Goal: Answer question/provide support: Answer question/provide support

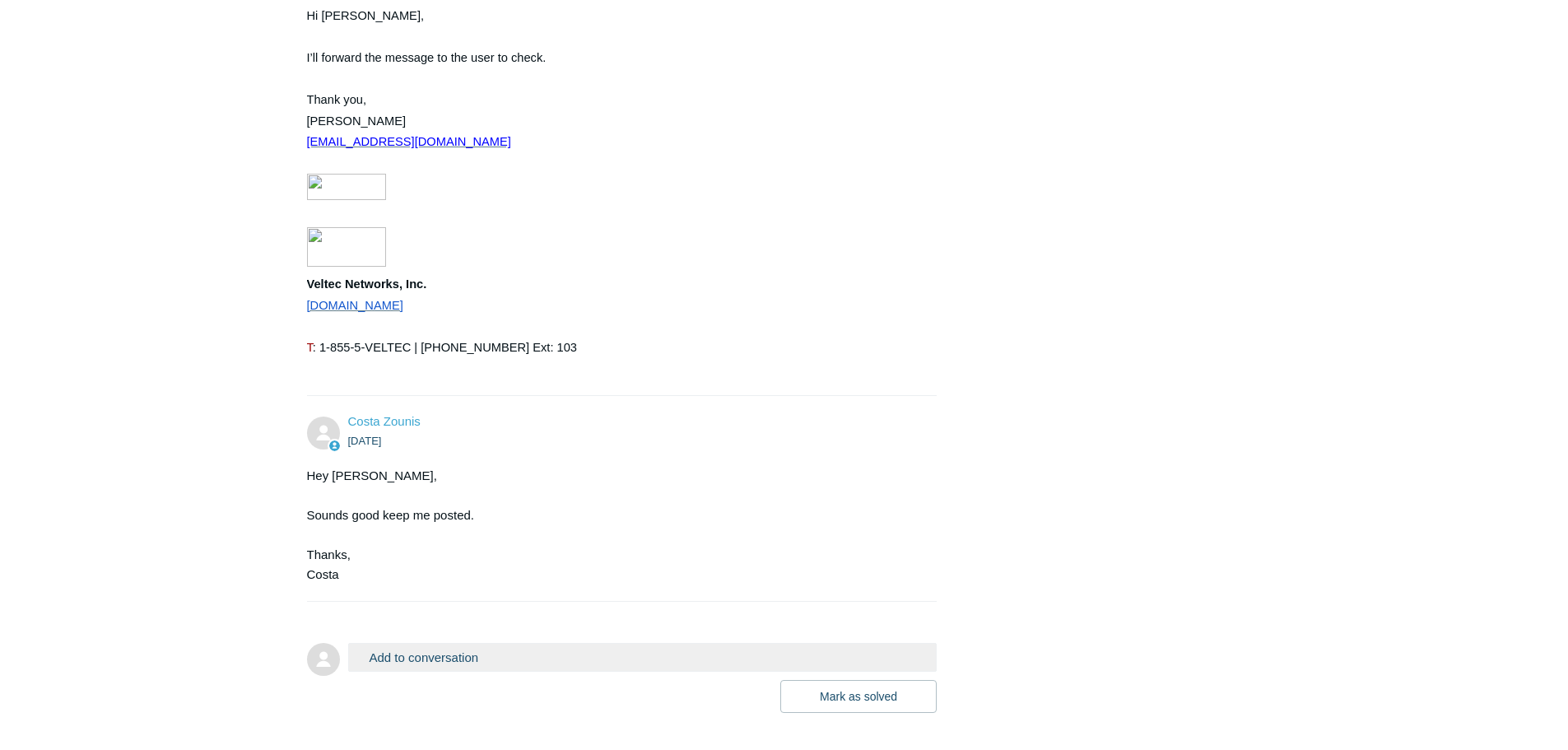
scroll to position [2430, 0]
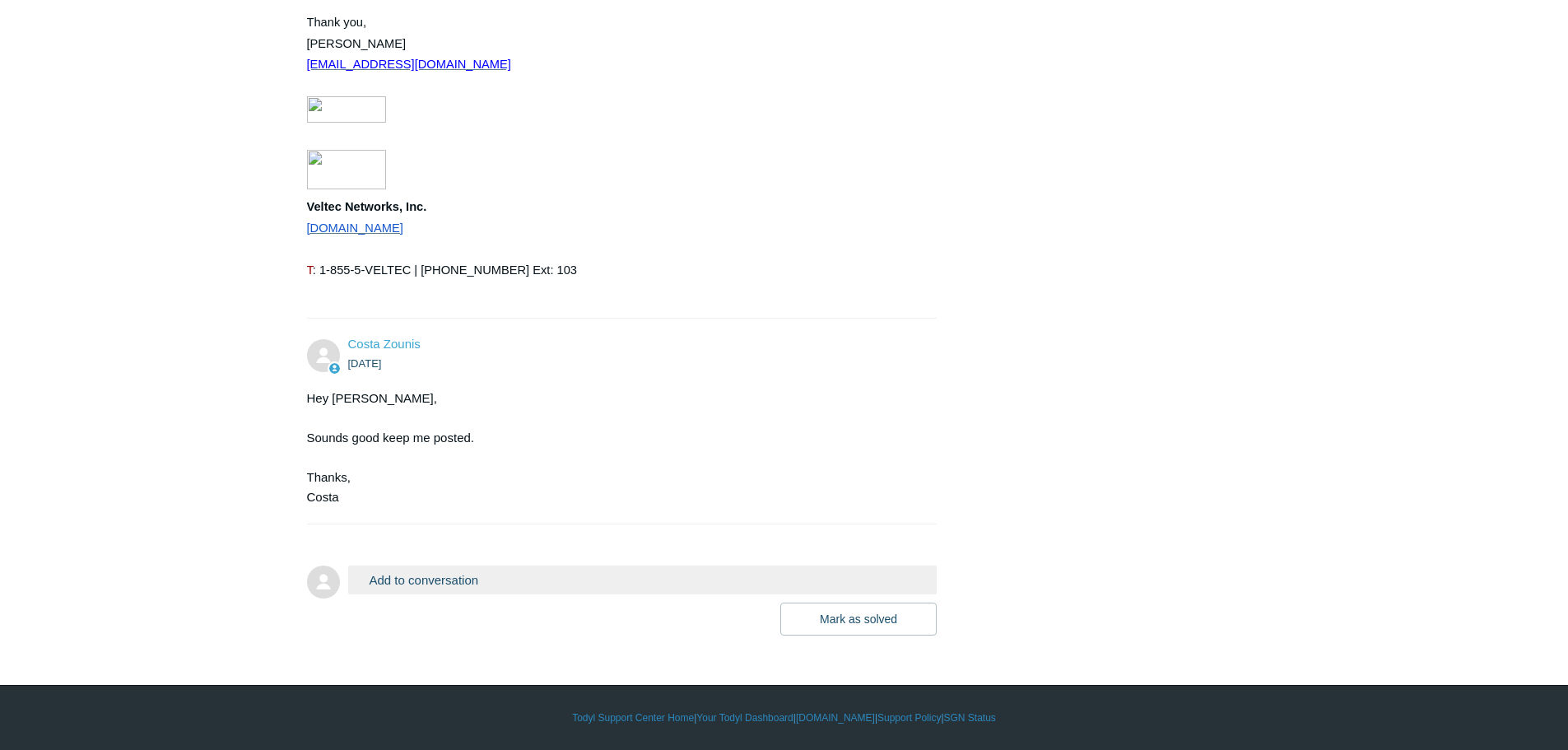
click at [502, 577] on button "Add to conversation" at bounding box center [642, 580] width 590 height 29
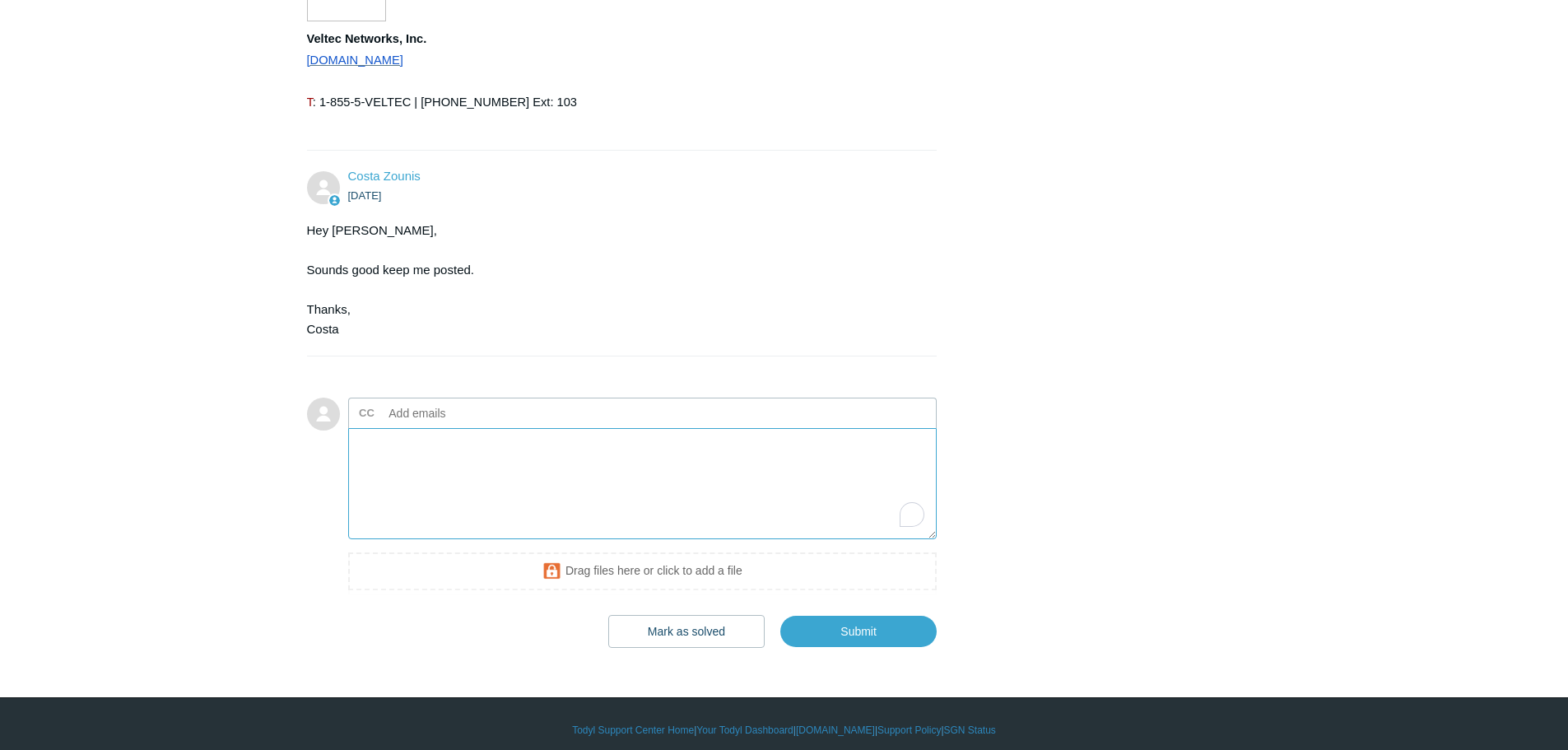
scroll to position [2610, 0]
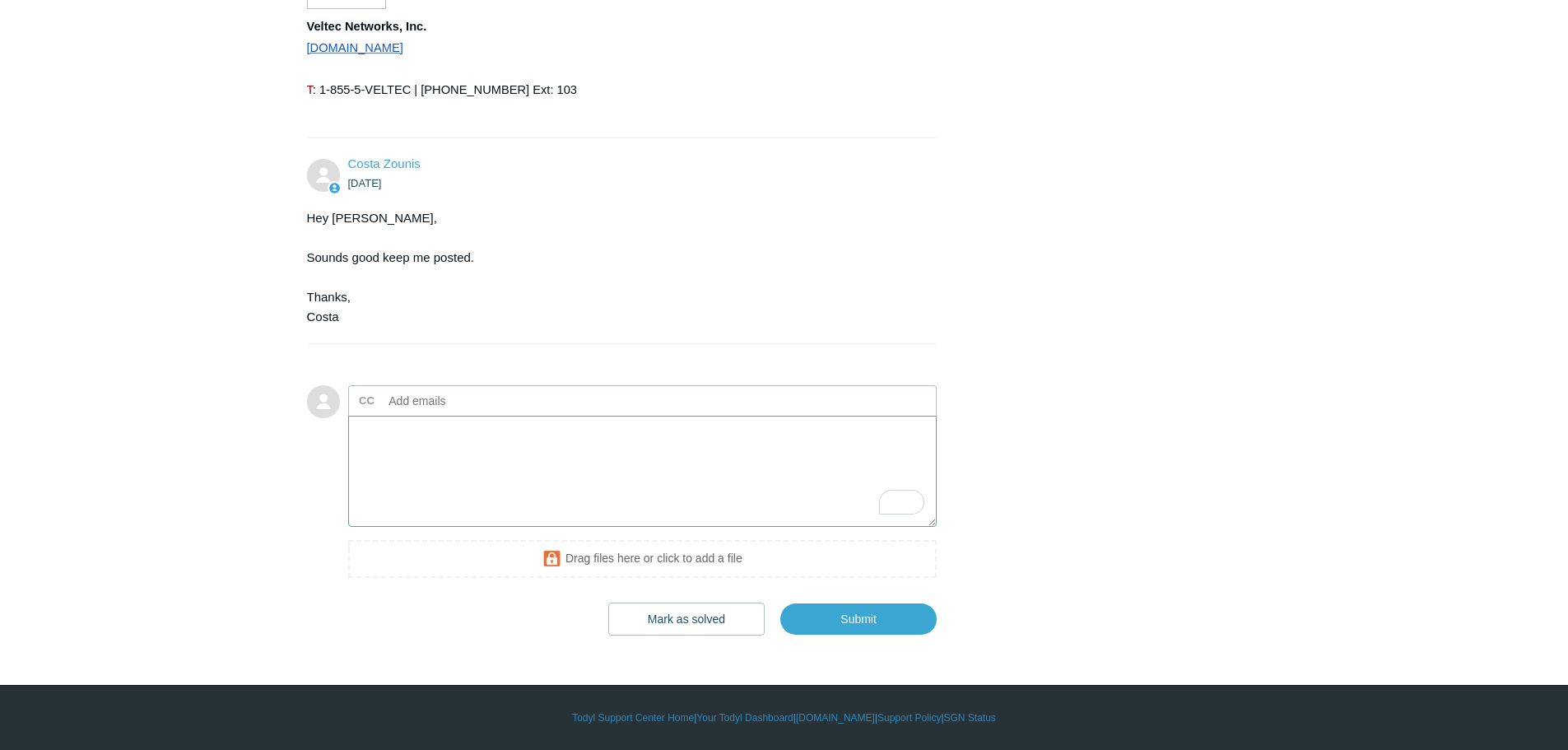
type textarea "U"
click at [647, 432] on textarea "The user checked the dependencies, and he confirmed" at bounding box center [642, 471] width 590 height 111
click at [775, 437] on textarea "The user checked the dependencies, and he confirmed the issue persists." at bounding box center [642, 471] width 590 height 111
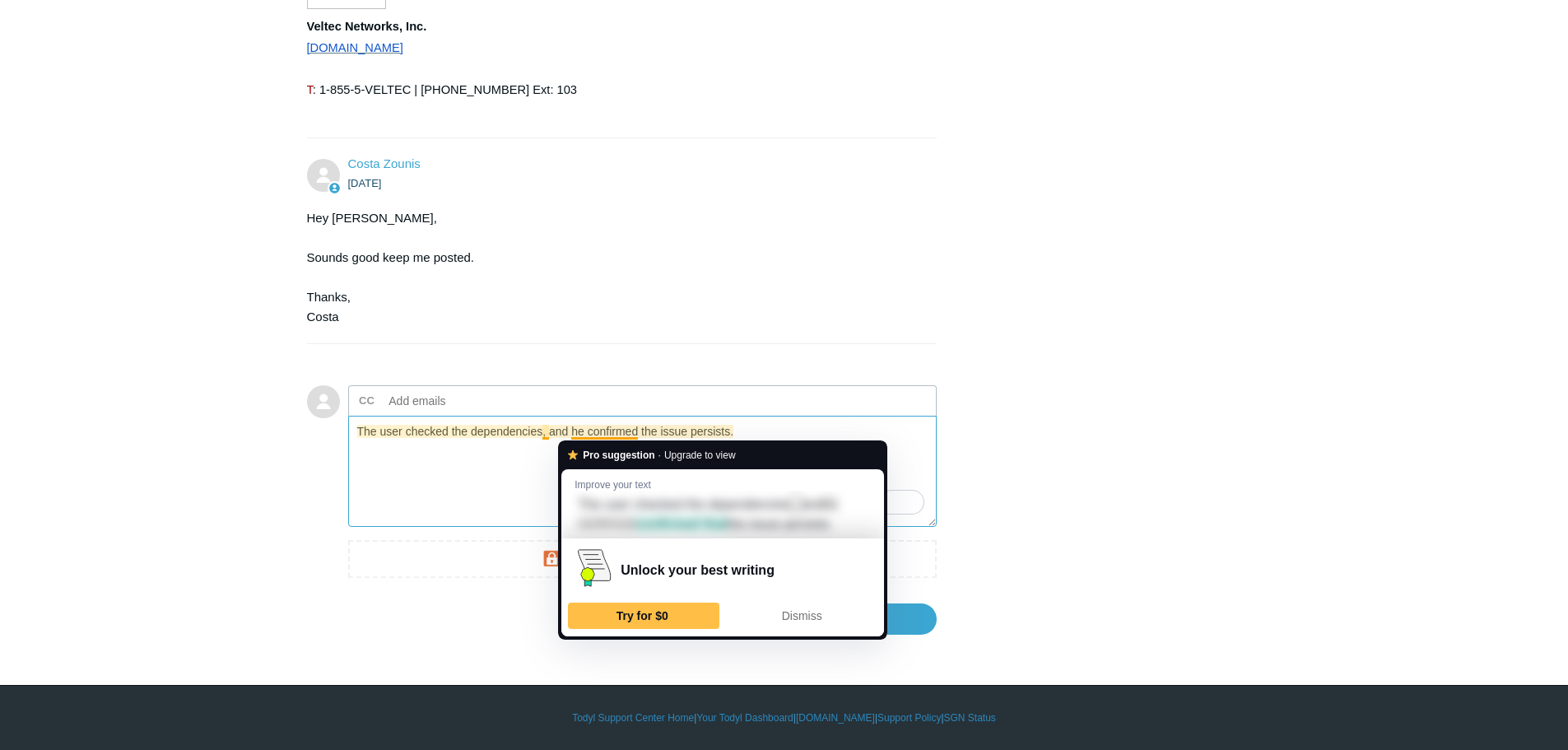
click at [518, 466] on textarea "The user checked the dependencies, and he confirmed the issue persists." at bounding box center [642, 471] width 590 height 111
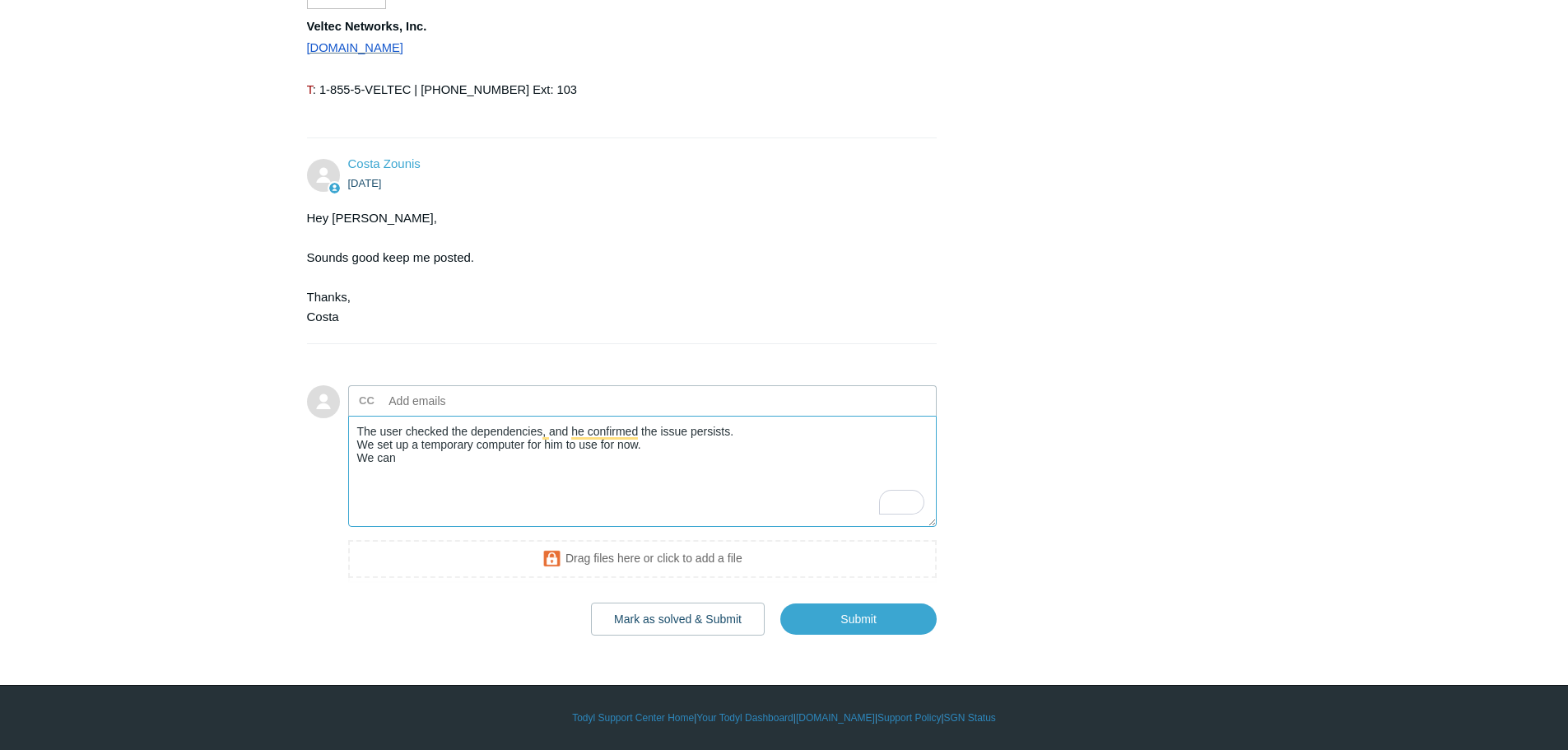
click at [375, 442] on textarea "The user checked the dependencies, and he confirmed the issue persists. We set …" at bounding box center [642, 471] width 590 height 111
drag, startPoint x: 417, startPoint y: 445, endPoint x: 357, endPoint y: 447, distance: 60.0
click at [357, 447] on textarea "The user checked the dependencies, and he confirmed the issue persists. We set …" at bounding box center [642, 471] width 590 height 111
drag, startPoint x: 644, startPoint y: 447, endPoint x: 532, endPoint y: 447, distance: 112.0
click at [532, 447] on textarea "The user checked the dependencies, and he confirmed the issue persists. He is u…" at bounding box center [642, 471] width 590 height 111
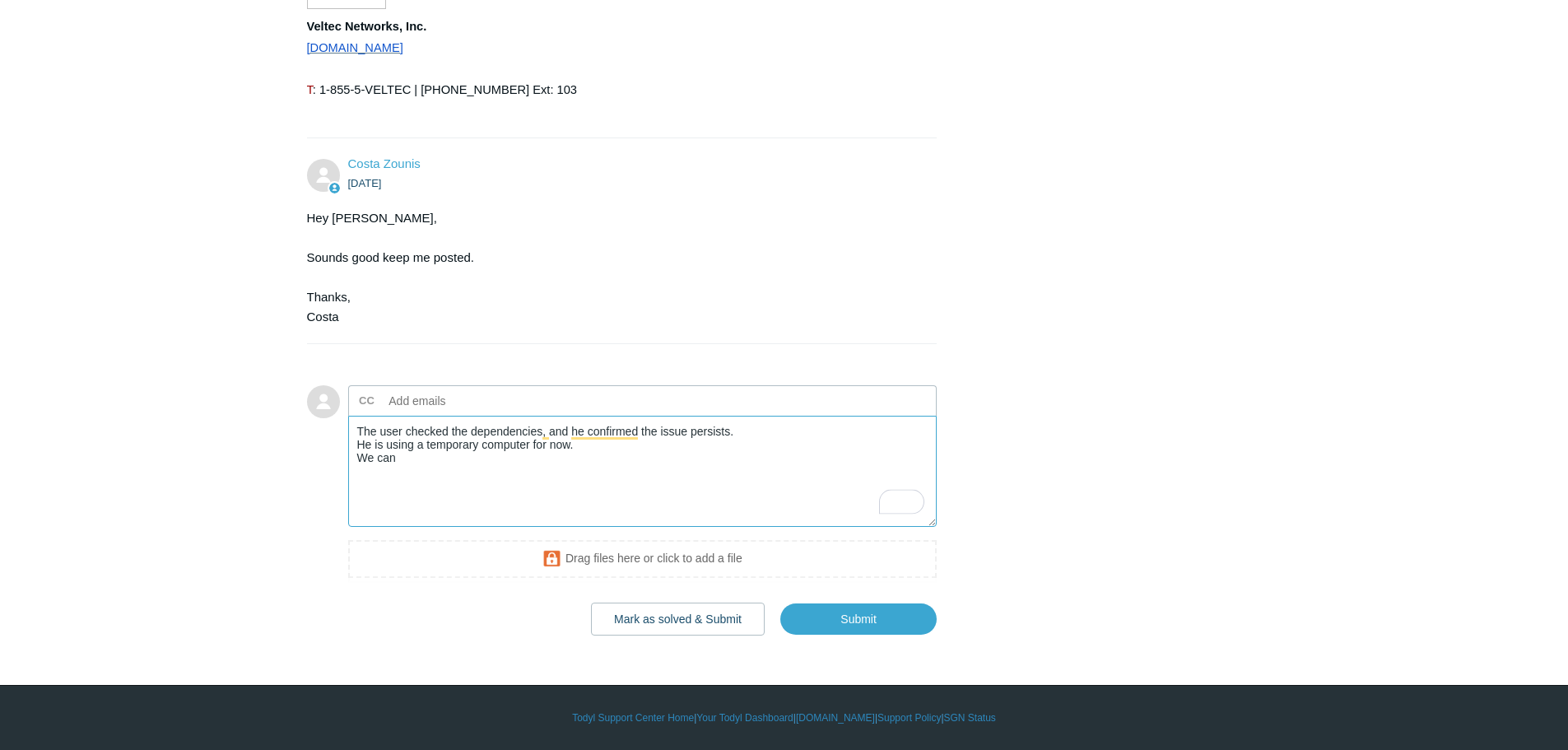
click at [466, 464] on textarea "The user checked the dependencies, and he confirmed the issue persists. He is u…" at bounding box center [642, 471] width 590 height 111
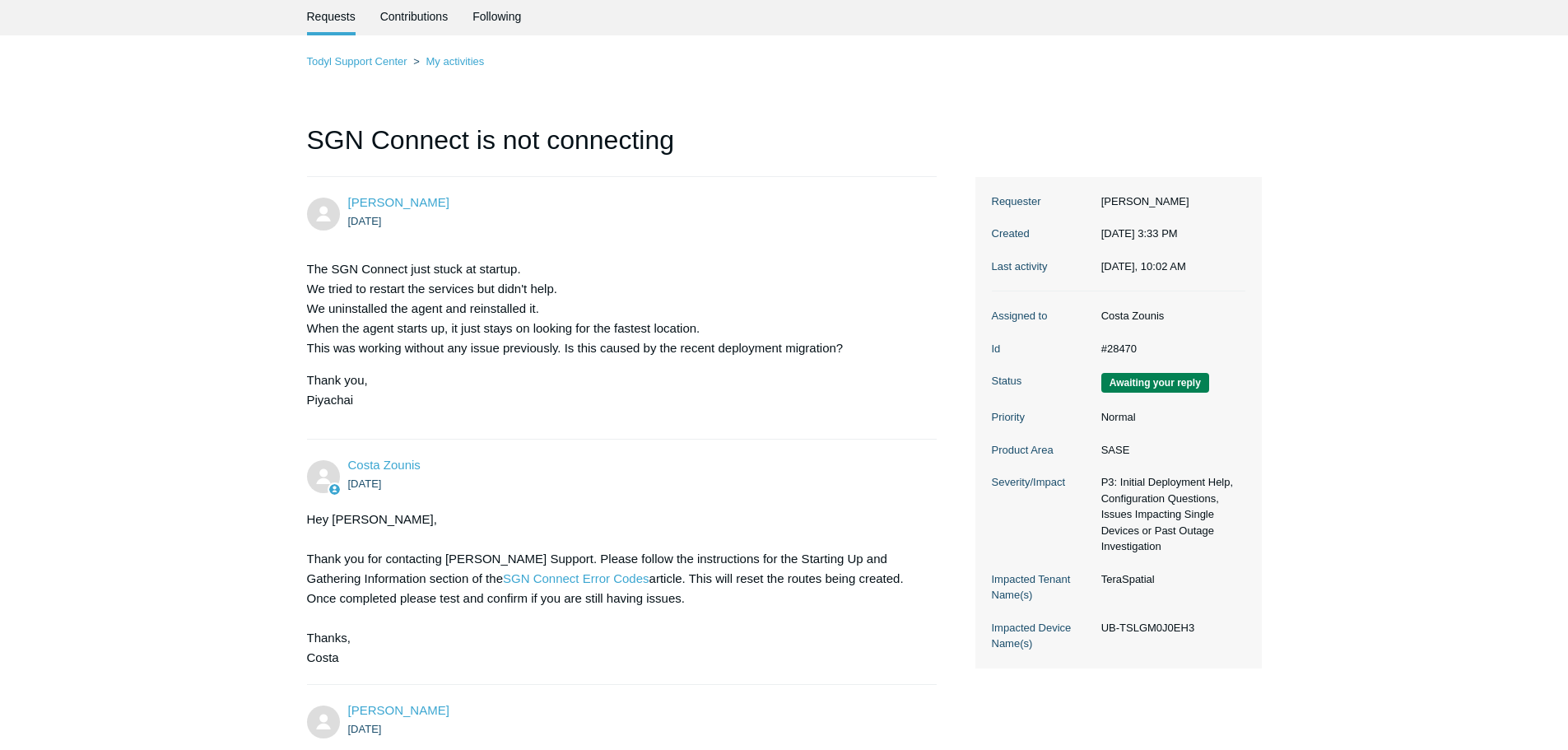
scroll to position [0, 0]
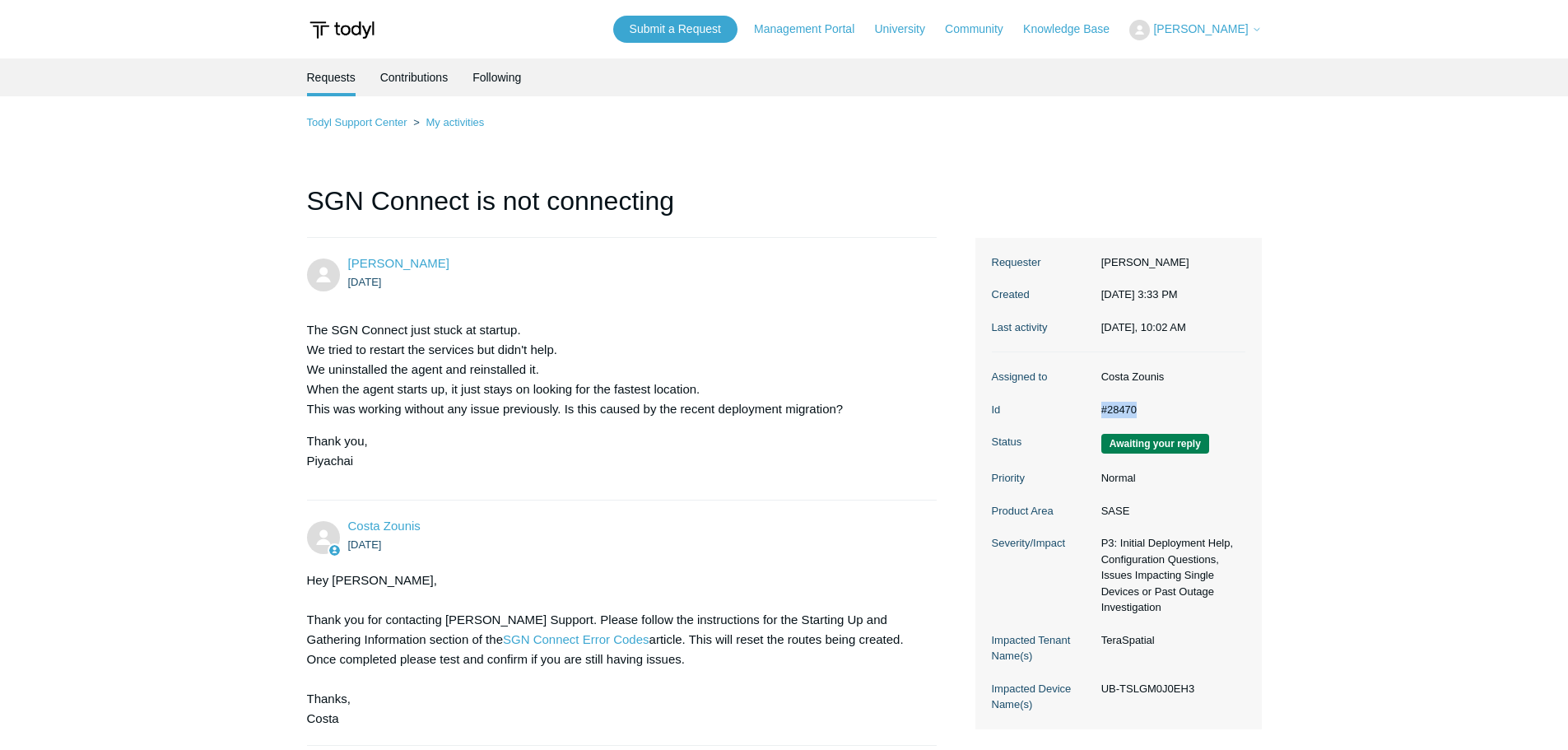
drag, startPoint x: 1167, startPoint y: 422, endPoint x: 1103, endPoint y: 422, distance: 64.0
click at [1103, 418] on dd "#28470" at bounding box center [1168, 410] width 152 height 17
copy dd "#28470"
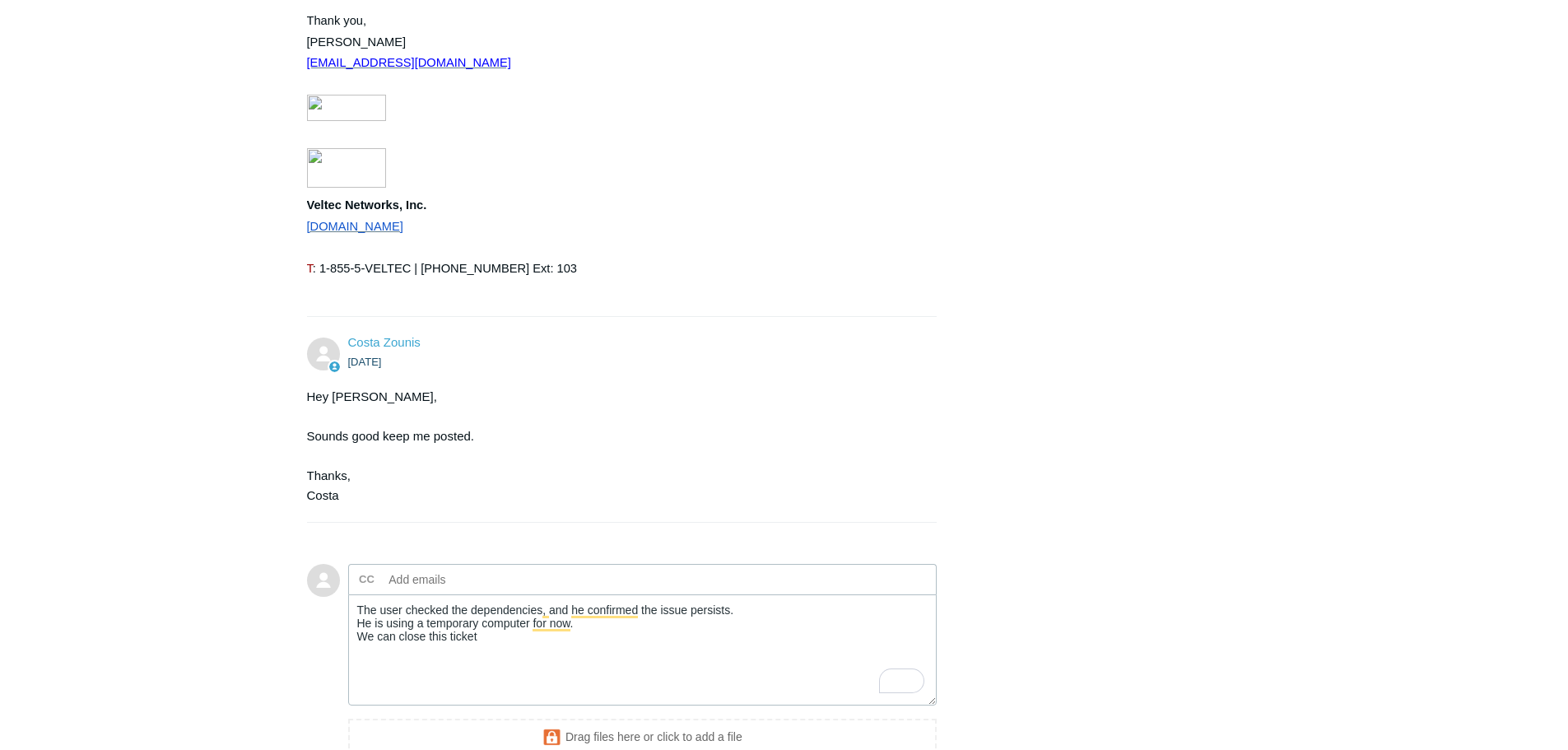
scroll to position [2610, 0]
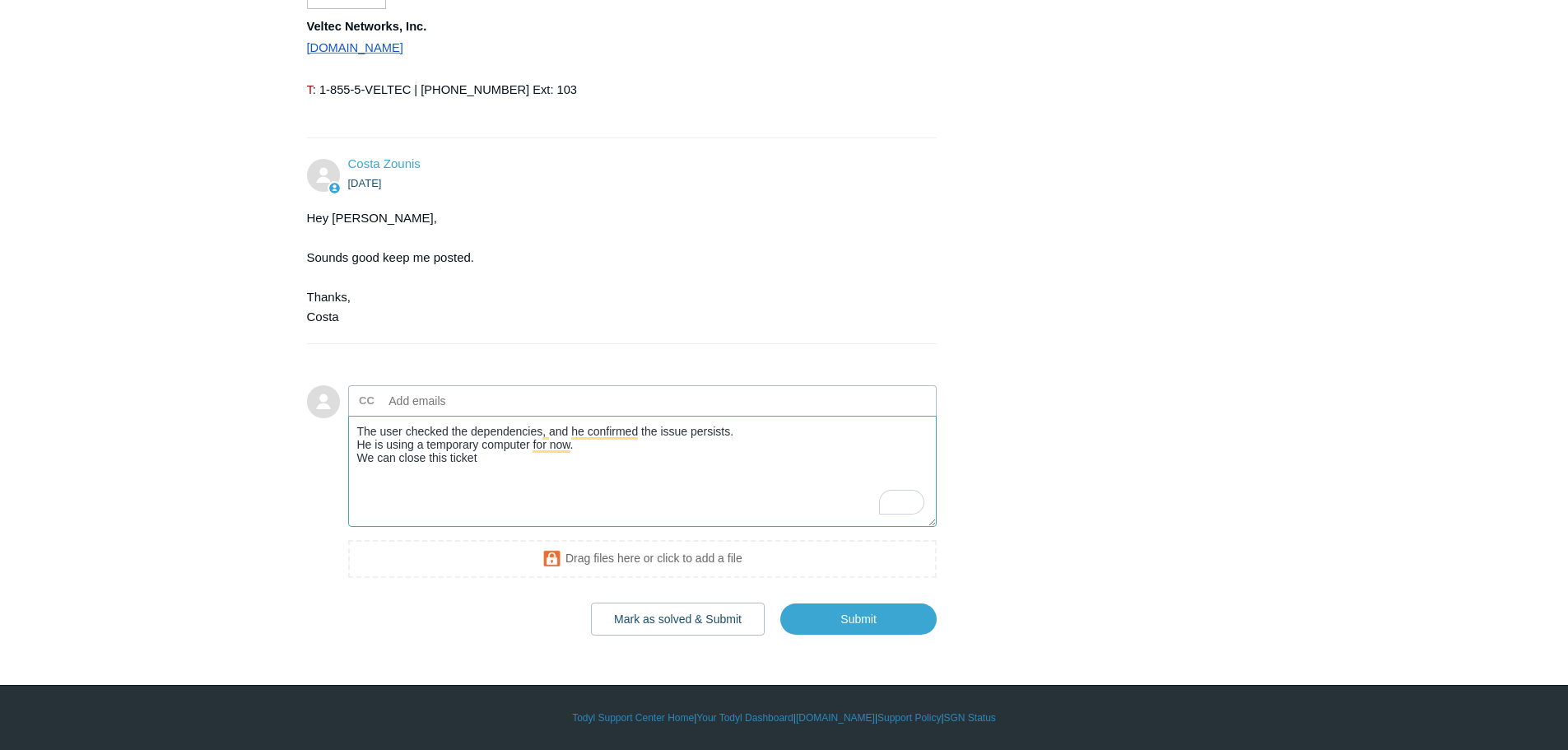
click at [506, 462] on textarea "The user checked the dependencies, and he confirmed the issue persists. He is u…" at bounding box center [642, 471] width 590 height 111
click at [597, 448] on textarea "The user checked the dependencies, and he confirmed the issue persists. He is u…" at bounding box center [642, 471] width 590 height 111
click at [694, 462] on textarea "The user checked the dependencies, and he confirmed the issue persists. He is u…" at bounding box center [642, 471] width 590 height 111
click at [882, 466] on textarea "The user checked the dependencies, and he confirmed the issue persists. He is u…" at bounding box center [642, 471] width 590 height 111
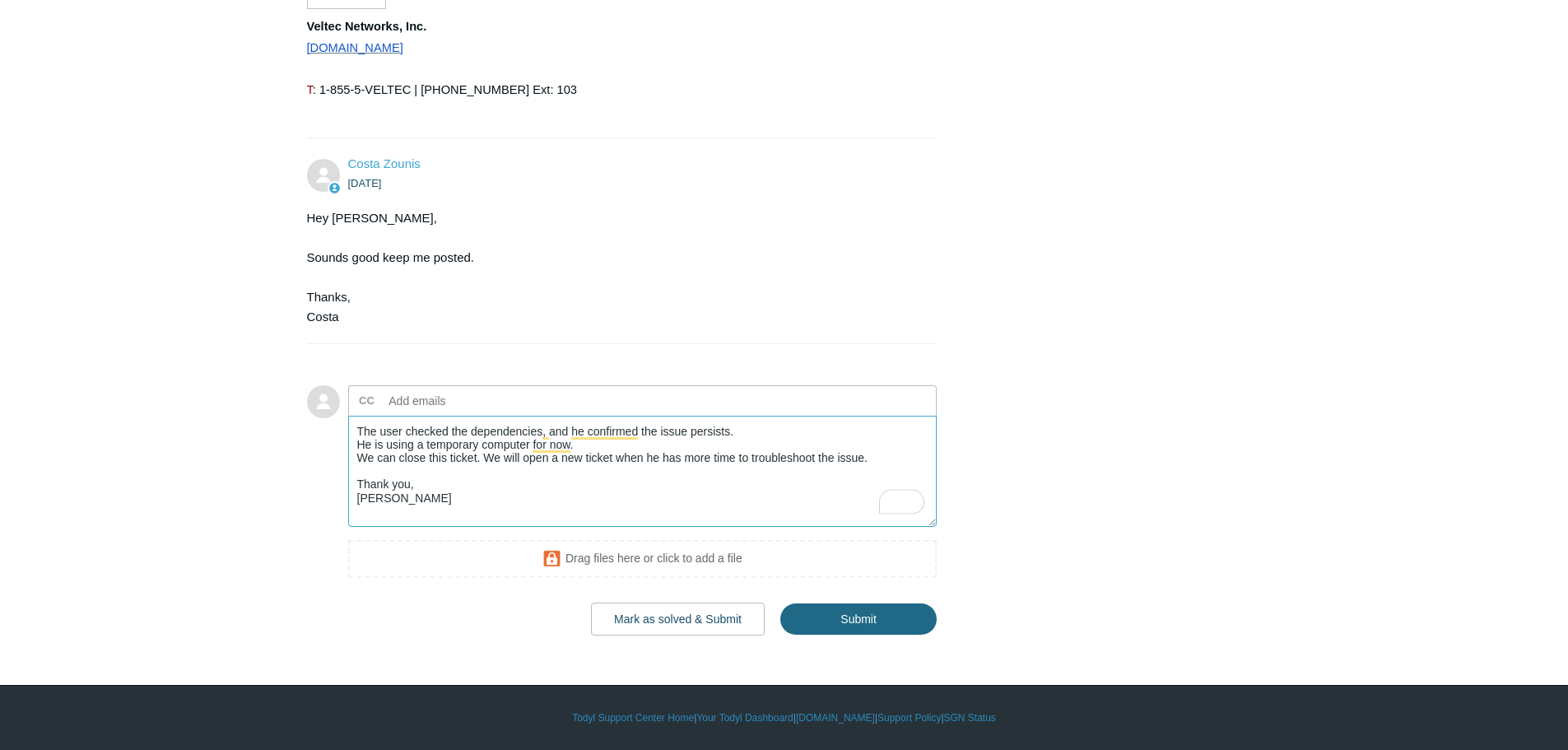
type textarea "The user checked the dependencies, and he confirmed the issue persists. He is u…"
click at [864, 613] on input "Submit" at bounding box center [858, 620] width 156 height 33
